Goal: Task Accomplishment & Management: Complete application form

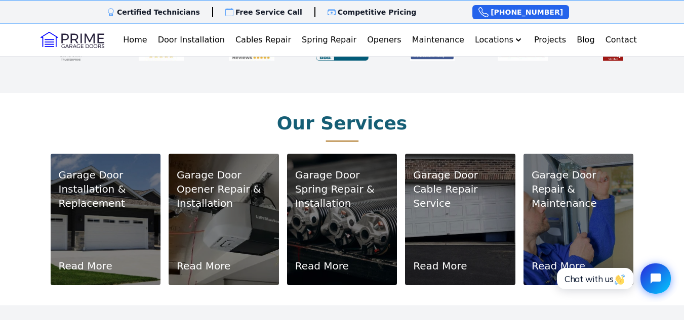
scroll to position [557, 0]
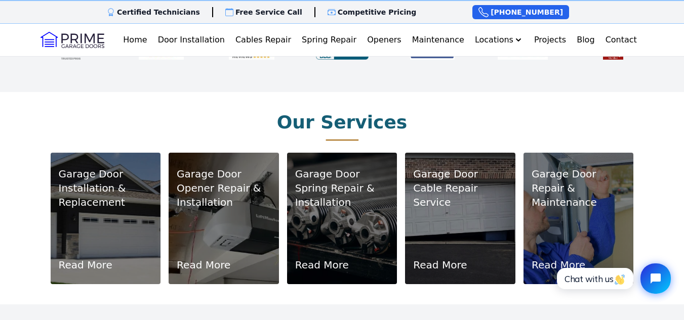
click at [105, 210] on div "Garage Door Installation & Replacement Read More" at bounding box center [106, 218] width 94 height 107
click at [79, 258] on link "Read More" at bounding box center [86, 265] width 54 height 14
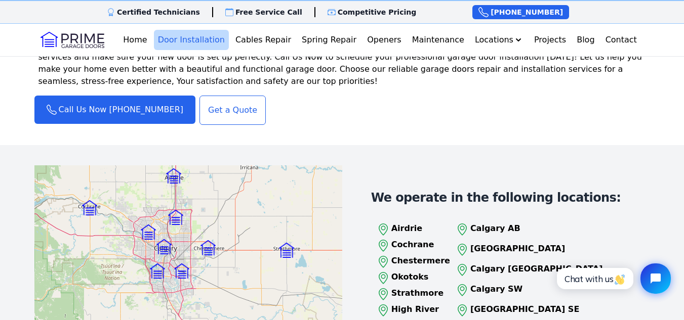
scroll to position [1214, 0]
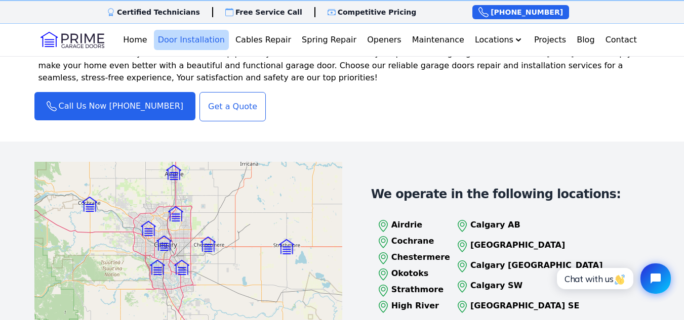
click at [498, 239] on p "[GEOGRAPHIC_DATA]" at bounding box center [536, 245] width 133 height 12
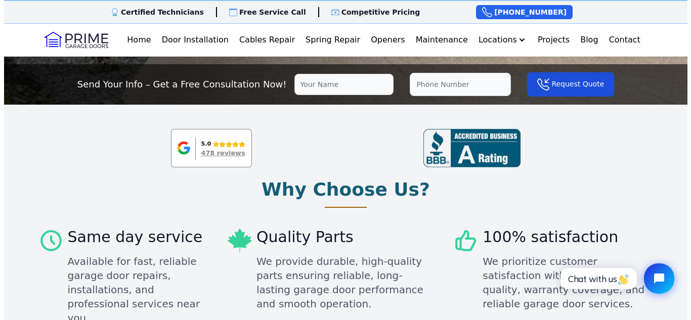
scroll to position [253, 0]
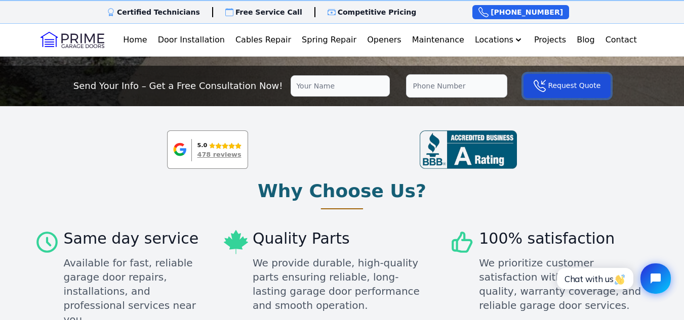
click at [541, 89] on button "Request Quote" at bounding box center [566, 86] width 87 height 24
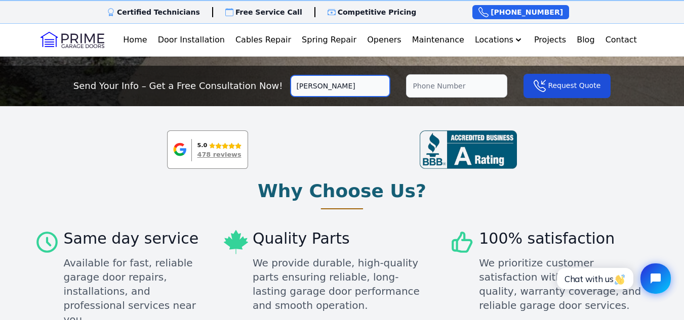
type input "Sidharth"
click at [409, 84] on input "tel" at bounding box center [456, 85] width 101 height 23
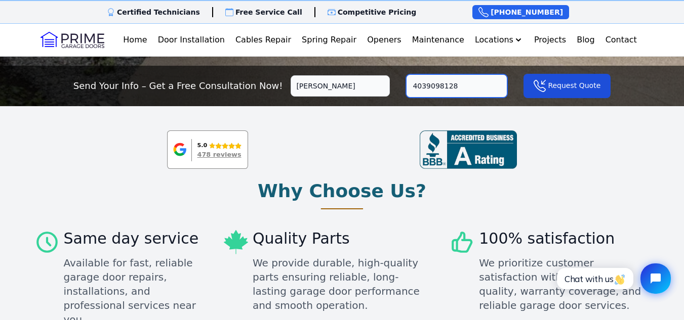
type input "4039098128"
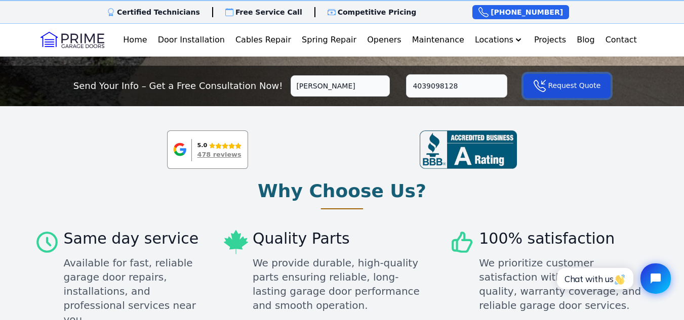
click at [547, 93] on button "Request Quote" at bounding box center [566, 86] width 87 height 24
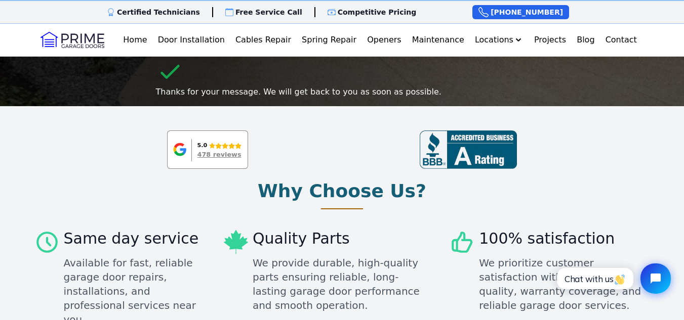
click at [224, 155] on div "478 reviews" at bounding box center [219, 155] width 44 height 8
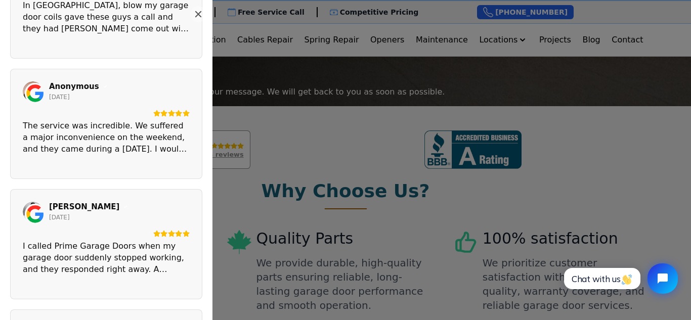
click at [171, 152] on div "The service was incredible. We suffered a major inconvenience on the weekend, a…" at bounding box center [106, 137] width 167 height 35
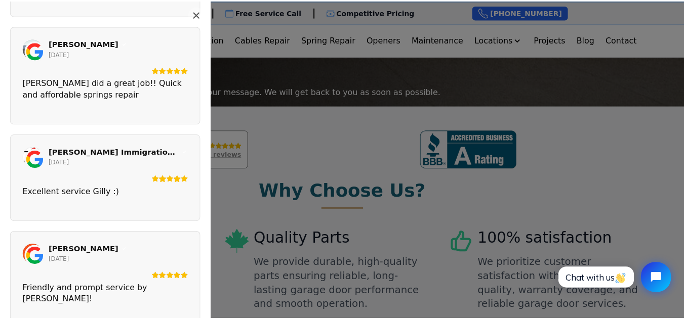
scroll to position [683, 0]
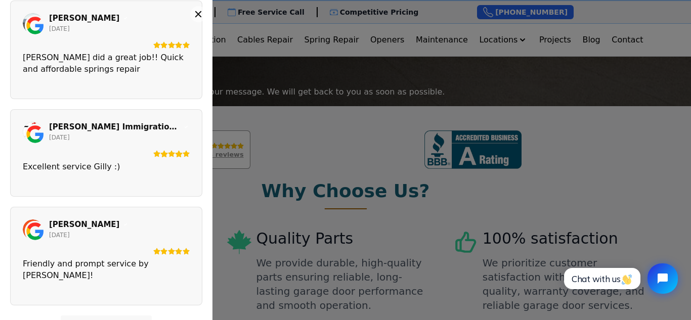
click at [199, 10] on icon "Close" at bounding box center [198, 14] width 8 height 8
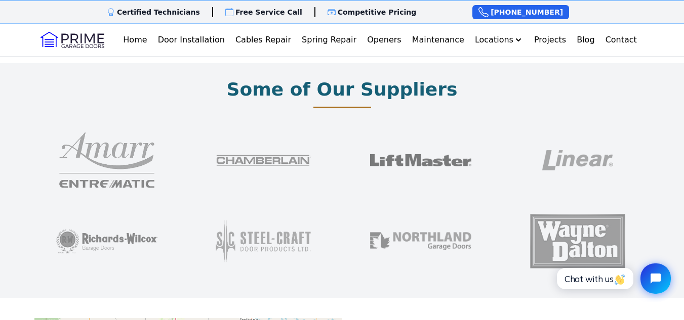
scroll to position [810, 0]
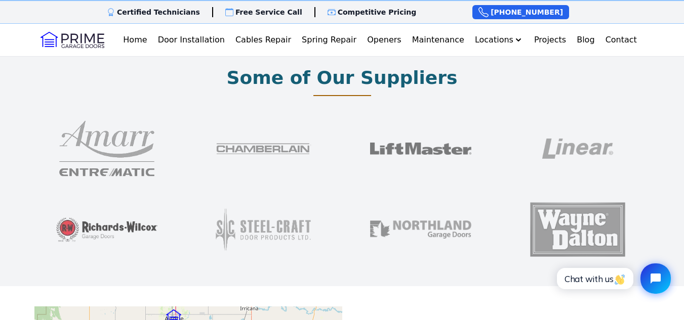
click at [114, 219] on img at bounding box center [106, 229] width 101 height 81
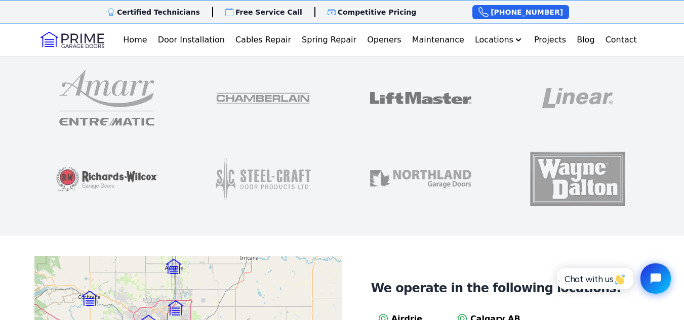
click at [128, 166] on img at bounding box center [106, 179] width 101 height 81
click at [113, 165] on img at bounding box center [106, 179] width 101 height 81
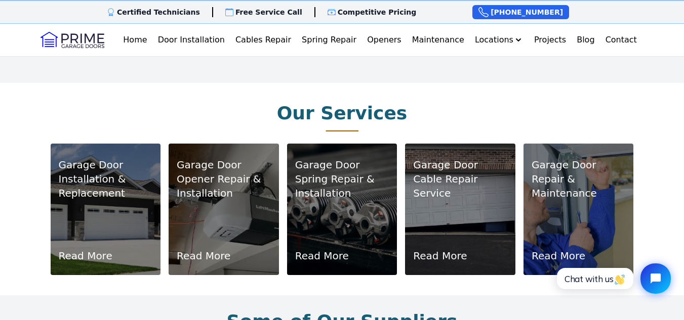
scroll to position [557, 0]
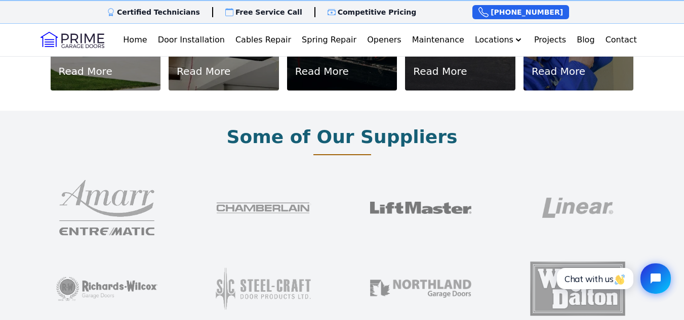
scroll to position [811, 0]
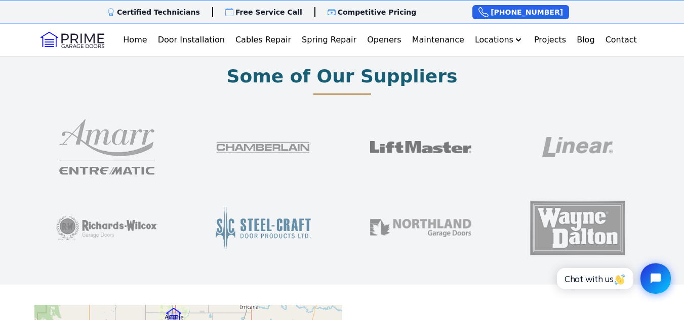
click at [245, 217] on img at bounding box center [263, 228] width 101 height 81
click at [246, 214] on img at bounding box center [263, 228] width 101 height 81
click at [289, 216] on img at bounding box center [263, 228] width 101 height 81
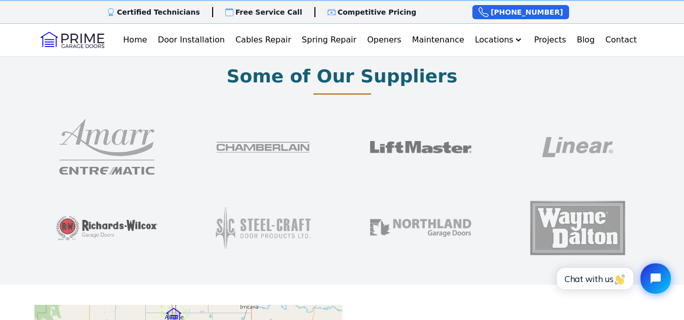
click at [131, 206] on img at bounding box center [106, 228] width 101 height 81
click at [131, 209] on img at bounding box center [106, 228] width 101 height 81
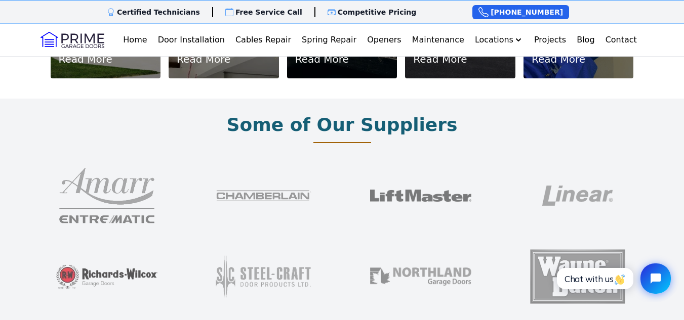
scroll to position [760, 0]
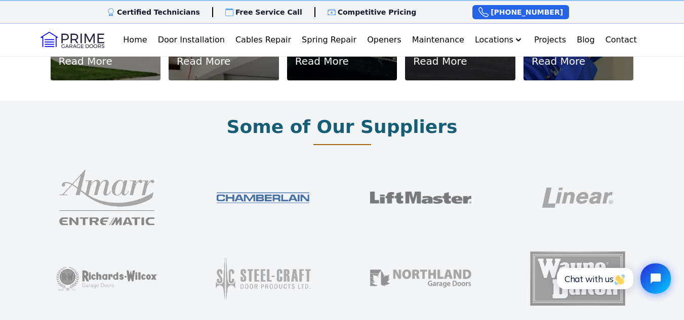
click at [249, 189] on img at bounding box center [263, 197] width 101 height 81
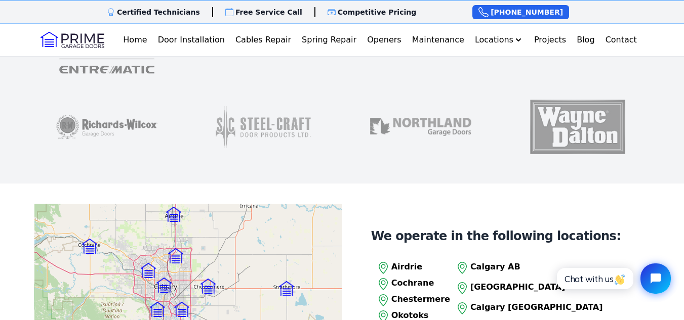
scroll to position [963, 0]
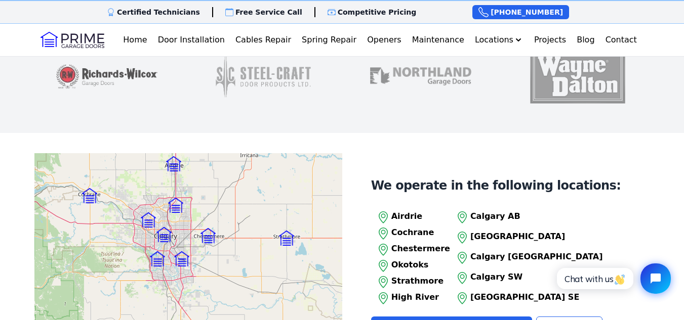
click at [114, 66] on img at bounding box center [106, 76] width 101 height 81
click at [116, 62] on img at bounding box center [106, 76] width 101 height 81
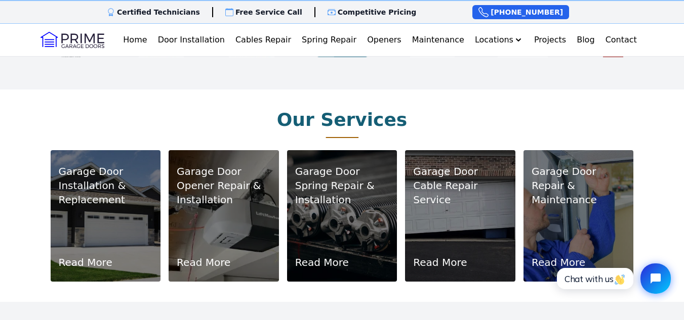
scroll to position [558, 0]
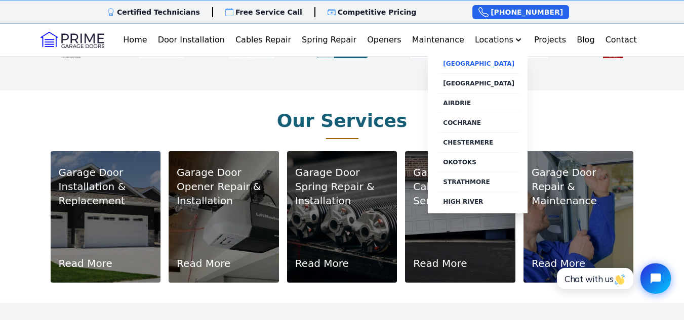
click at [486, 66] on link "[GEOGRAPHIC_DATA]" at bounding box center [478, 63] width 81 height 19
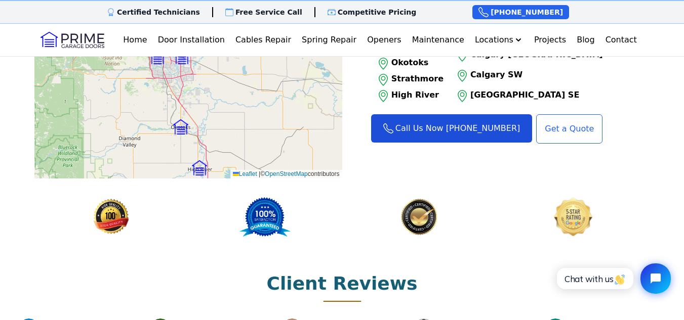
scroll to position [1368, 0]
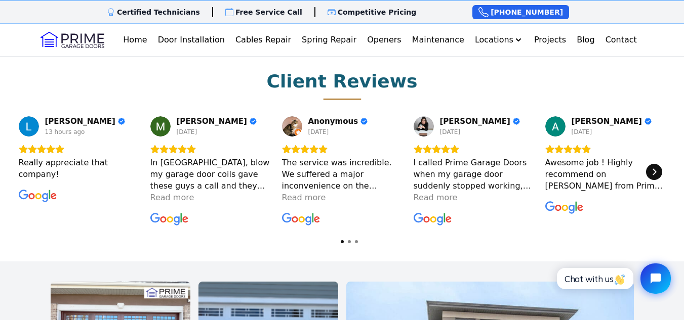
click at [657, 168] on icon "Next" at bounding box center [654, 172] width 8 height 8
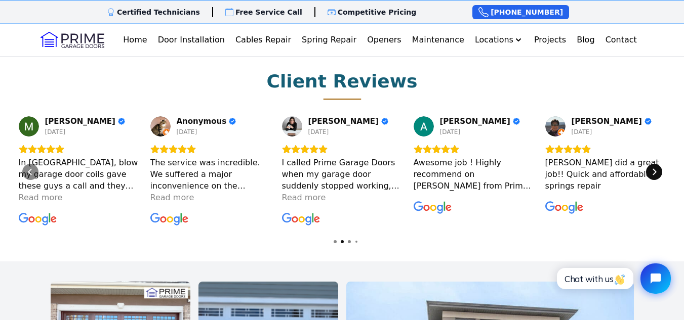
click at [657, 168] on icon "Next" at bounding box center [654, 172] width 8 height 8
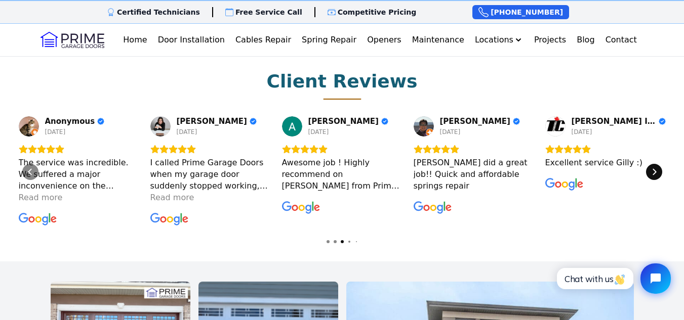
click at [657, 168] on icon "Next" at bounding box center [654, 172] width 8 height 8
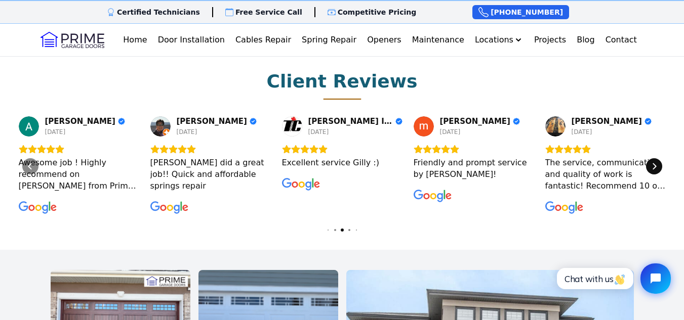
click at [657, 158] on div "Next" at bounding box center [654, 166] width 16 height 16
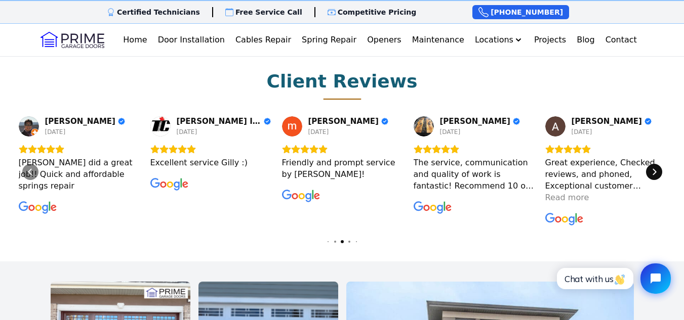
click at [657, 168] on icon "Next" at bounding box center [654, 172] width 8 height 8
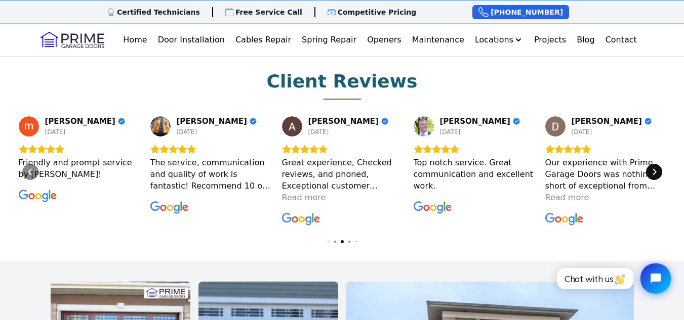
click at [657, 168] on icon "Next" at bounding box center [654, 172] width 8 height 8
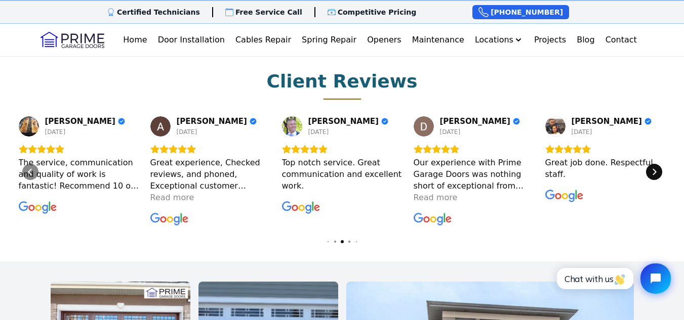
click at [657, 168] on icon "Next" at bounding box center [654, 172] width 8 height 8
